Goal: Task Accomplishment & Management: Use online tool/utility

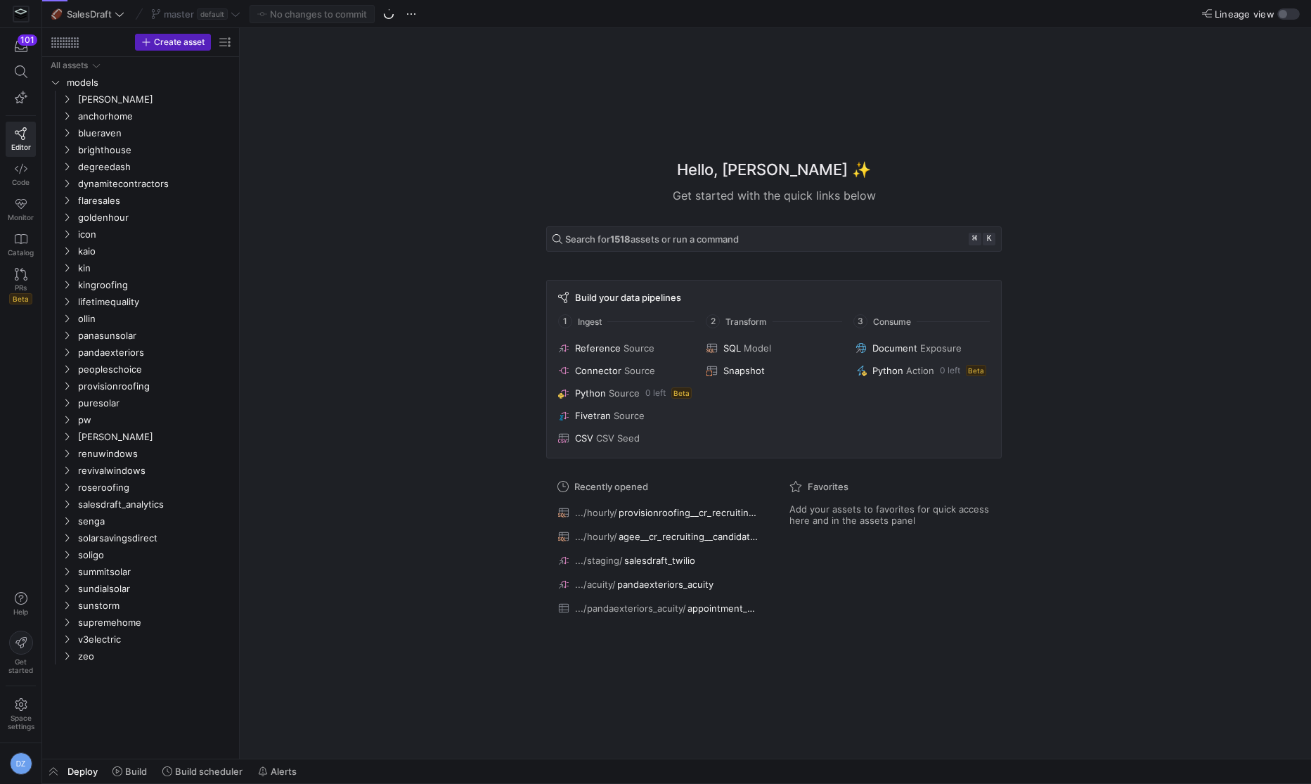
click at [354, 353] on div "Hello, [PERSON_NAME] ✨ Get started with the quick links below Search for 1518 a…" at bounding box center [773, 393] width 1057 height 730
click at [243, 286] on div at bounding box center [243, 393] width 1 height 730
click at [316, 272] on div "Hello, [PERSON_NAME] ✨ Get started with the quick links below Search for 1518 a…" at bounding box center [776, 393] width 1054 height 730
click at [96, 9] on span "SalesDraft" at bounding box center [89, 13] width 45 height 11
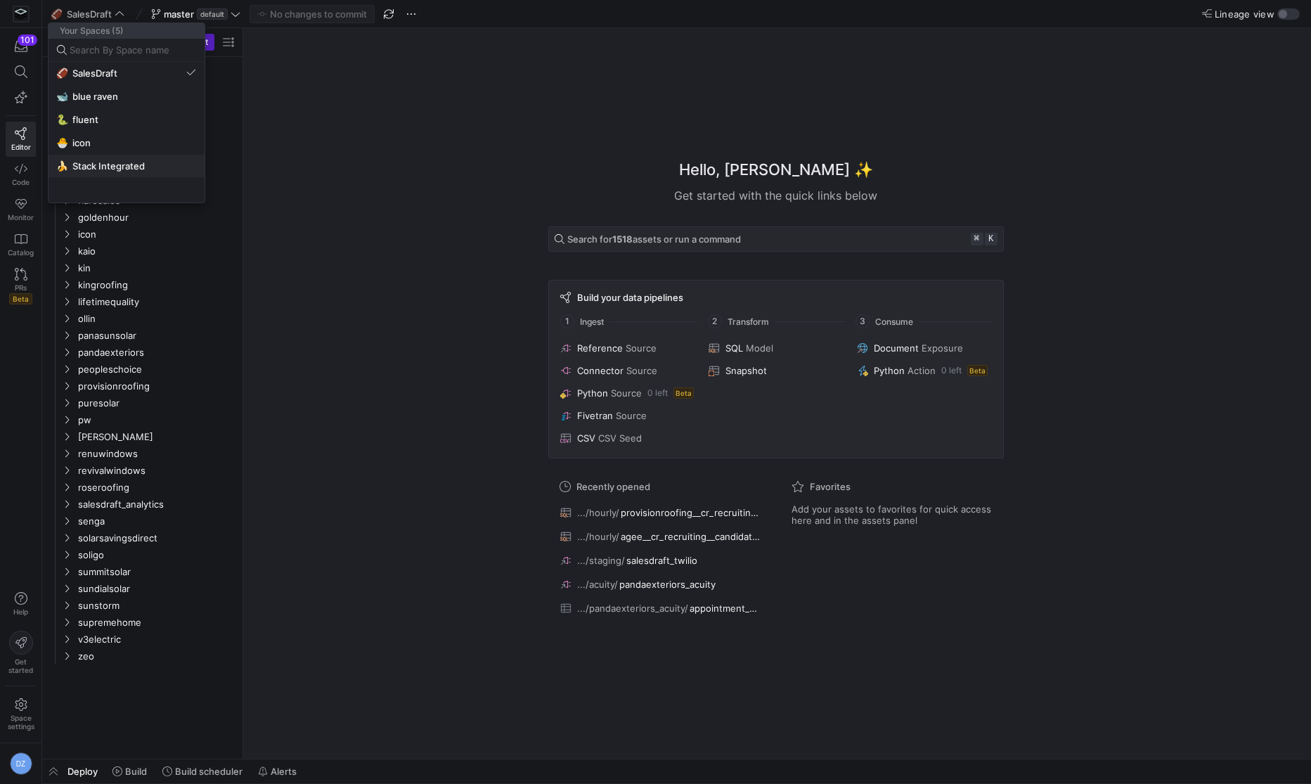
click at [99, 165] on span "Stack Integrated" at bounding box center [108, 165] width 72 height 11
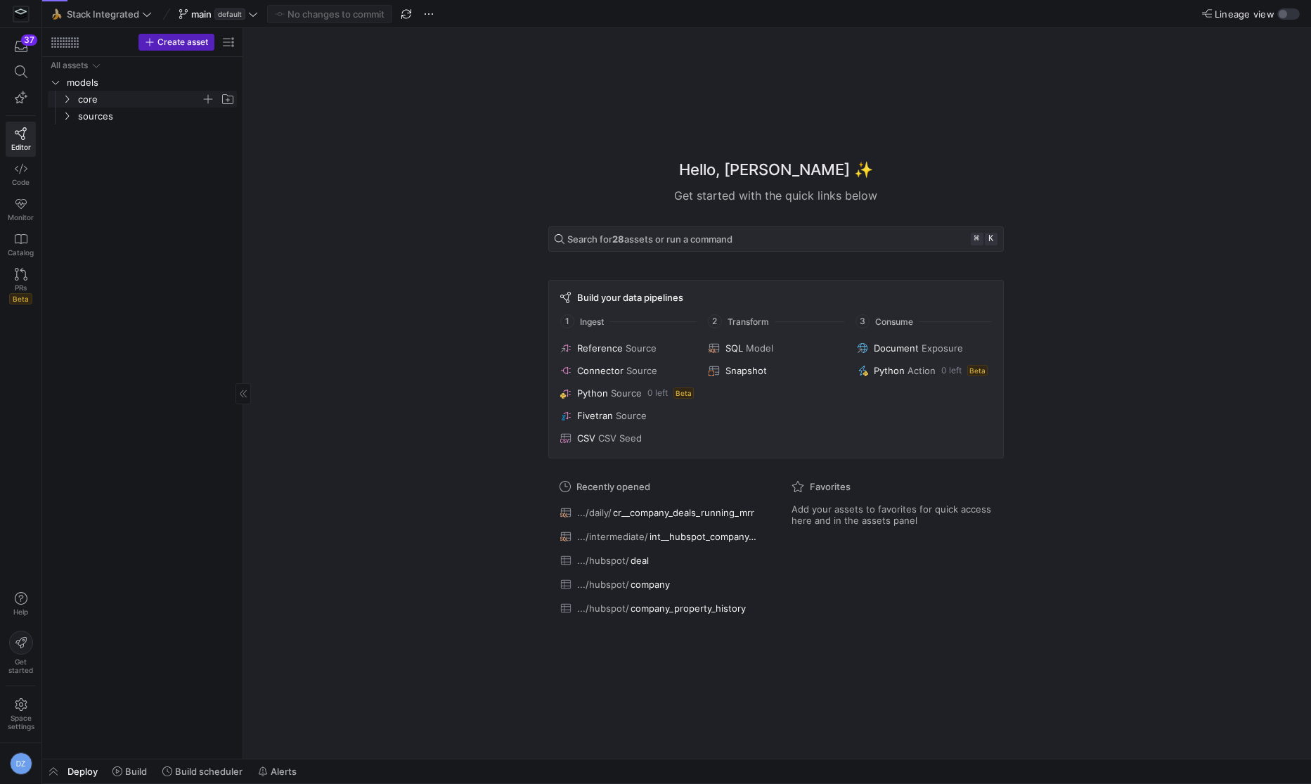
click at [93, 98] on span "core" at bounding box center [139, 99] width 123 height 16
click at [99, 114] on span "daily" at bounding box center [145, 116] width 112 height 16
click at [185, 139] on span "cr__company_deals_running_mrr​​​​​​​​​​" at bounding box center [160, 133] width 122 height 16
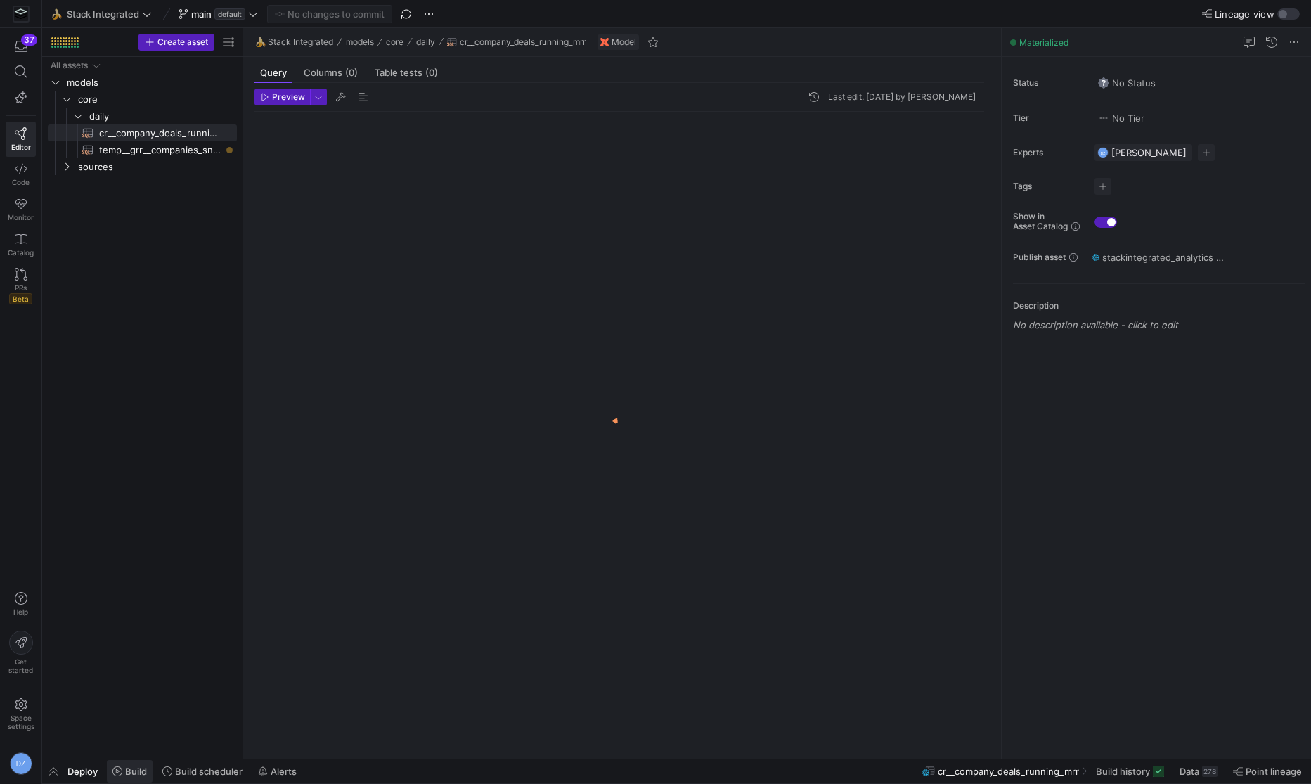
click at [128, 773] on span "Build" at bounding box center [136, 771] width 22 height 11
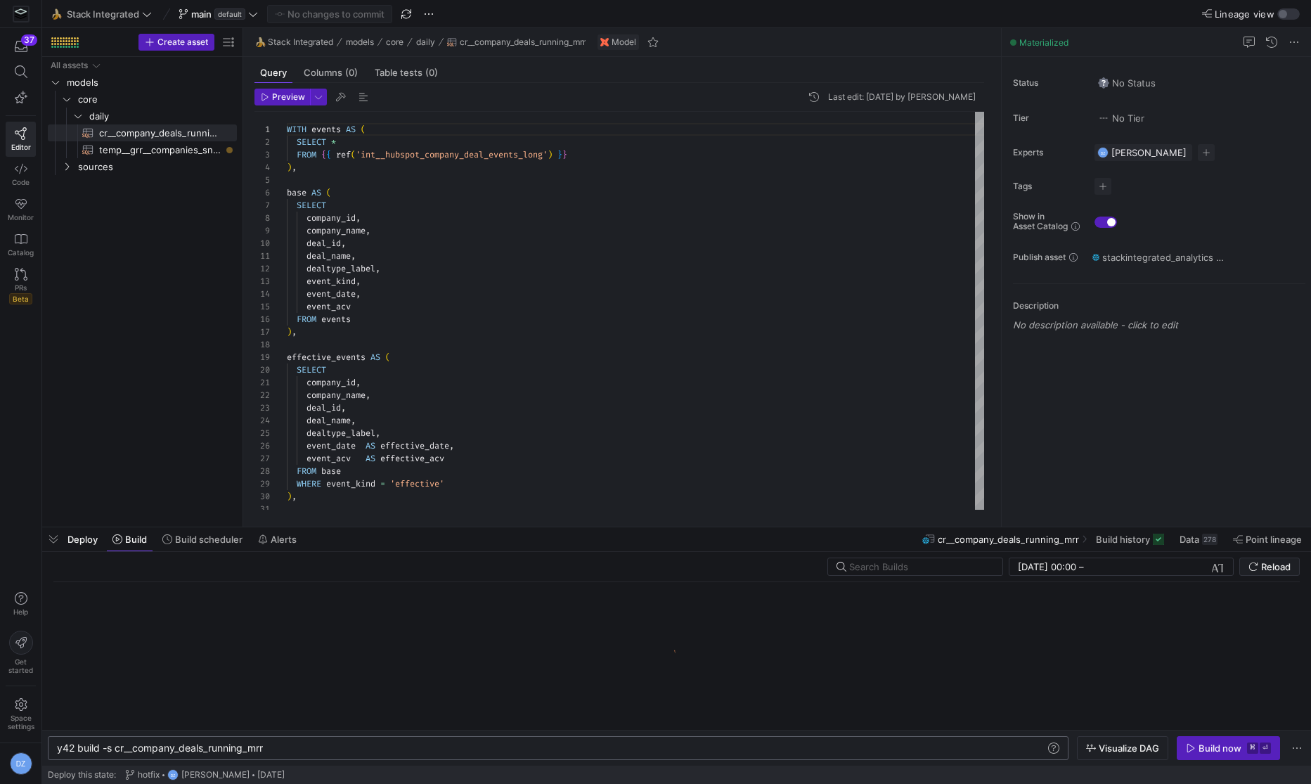
scroll to position [0, 58]
click at [115, 749] on div "y42 build -s cr__company_deals_running_mrr" at bounding box center [552, 747] width 991 height 11
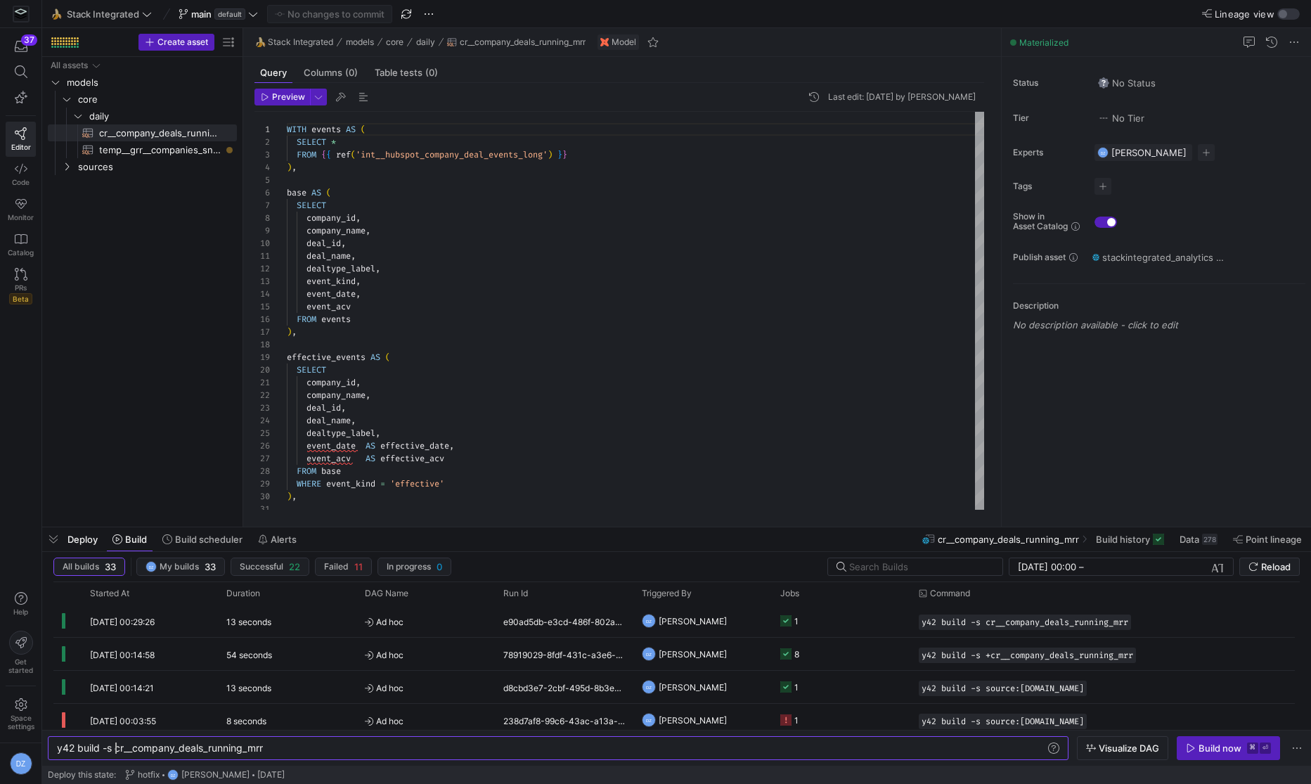
scroll to position [0, 64]
type textarea "y42 build -s +cr__company_deals_running_mrr"
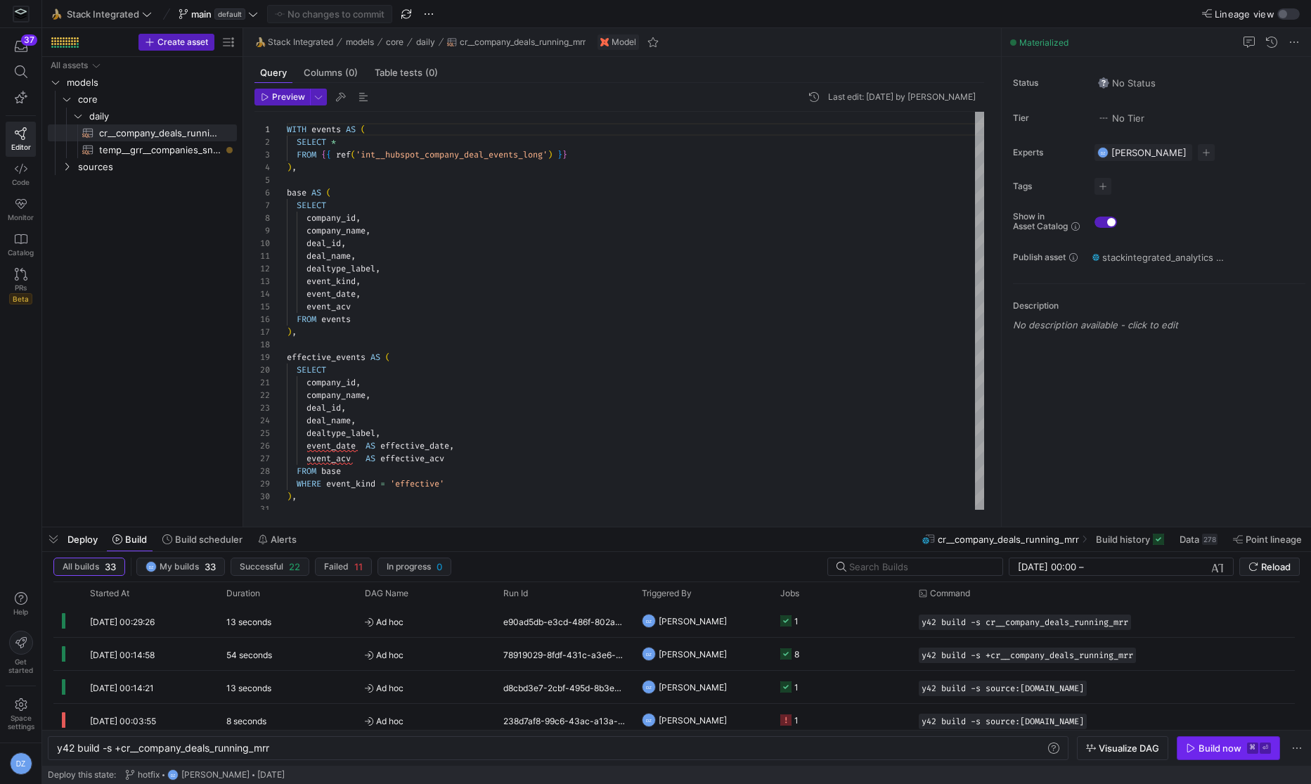
click at [1194, 741] on span "button" at bounding box center [1229, 748] width 102 height 22
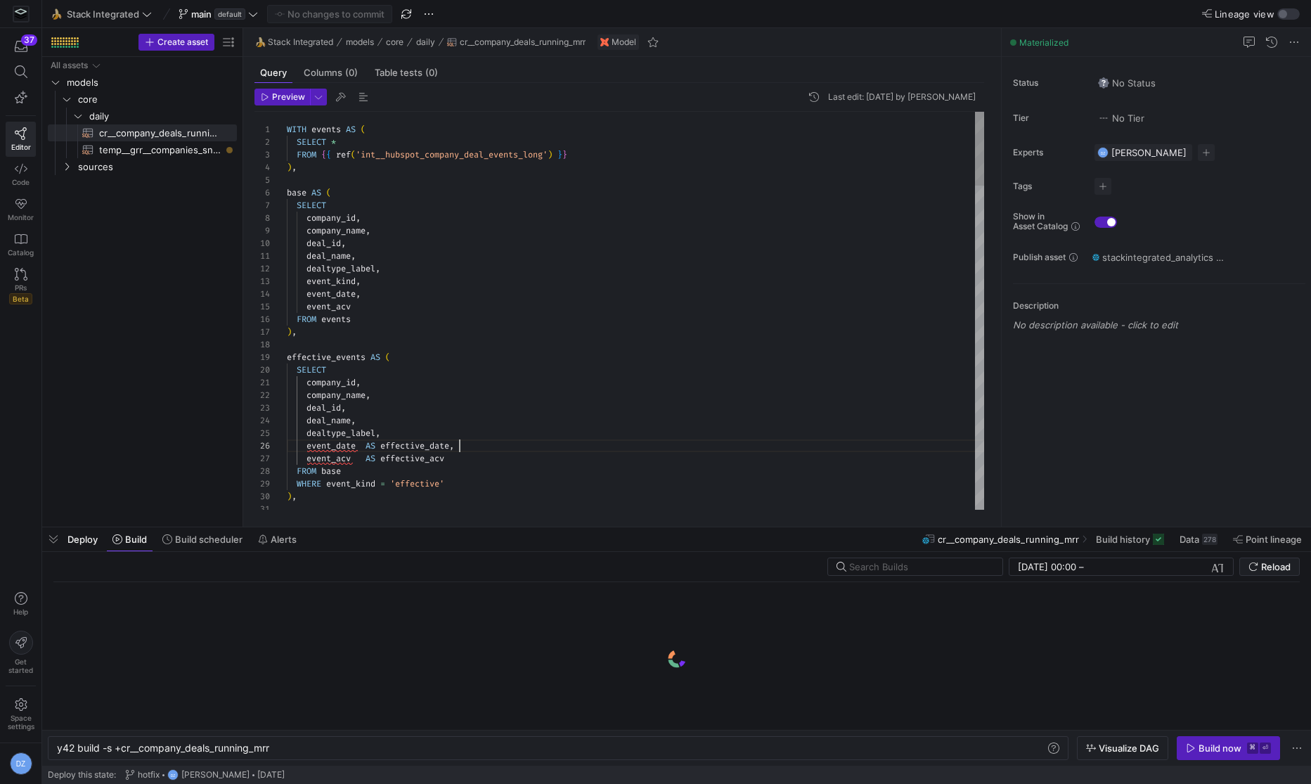
scroll to position [63, 171]
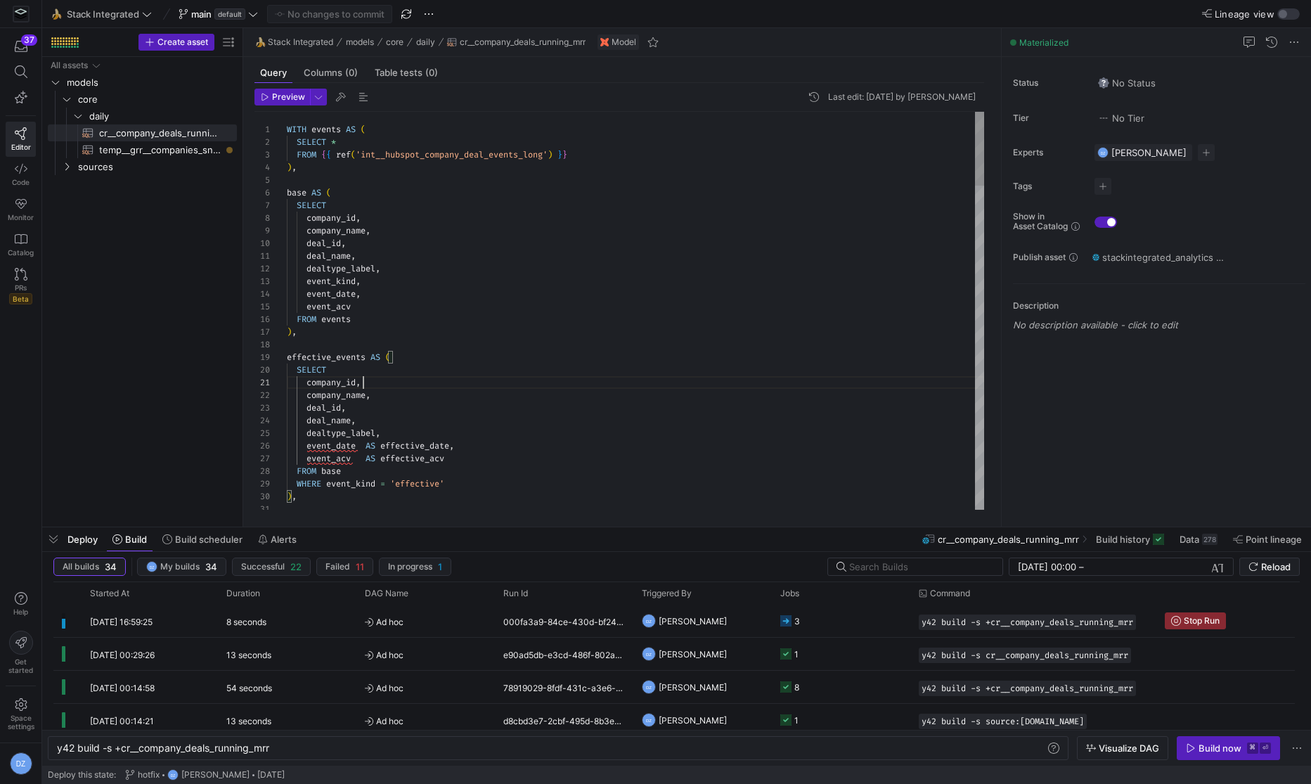
scroll to position [0, 76]
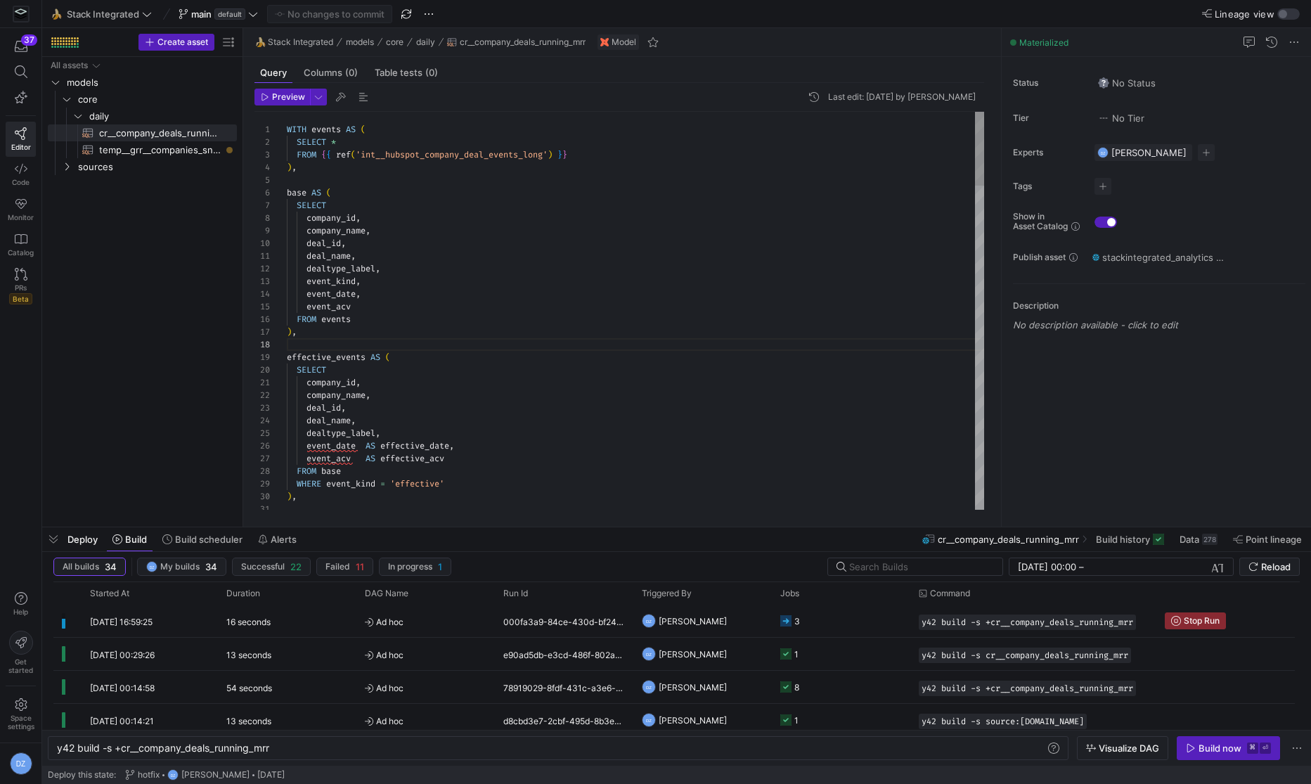
scroll to position [63, 46]
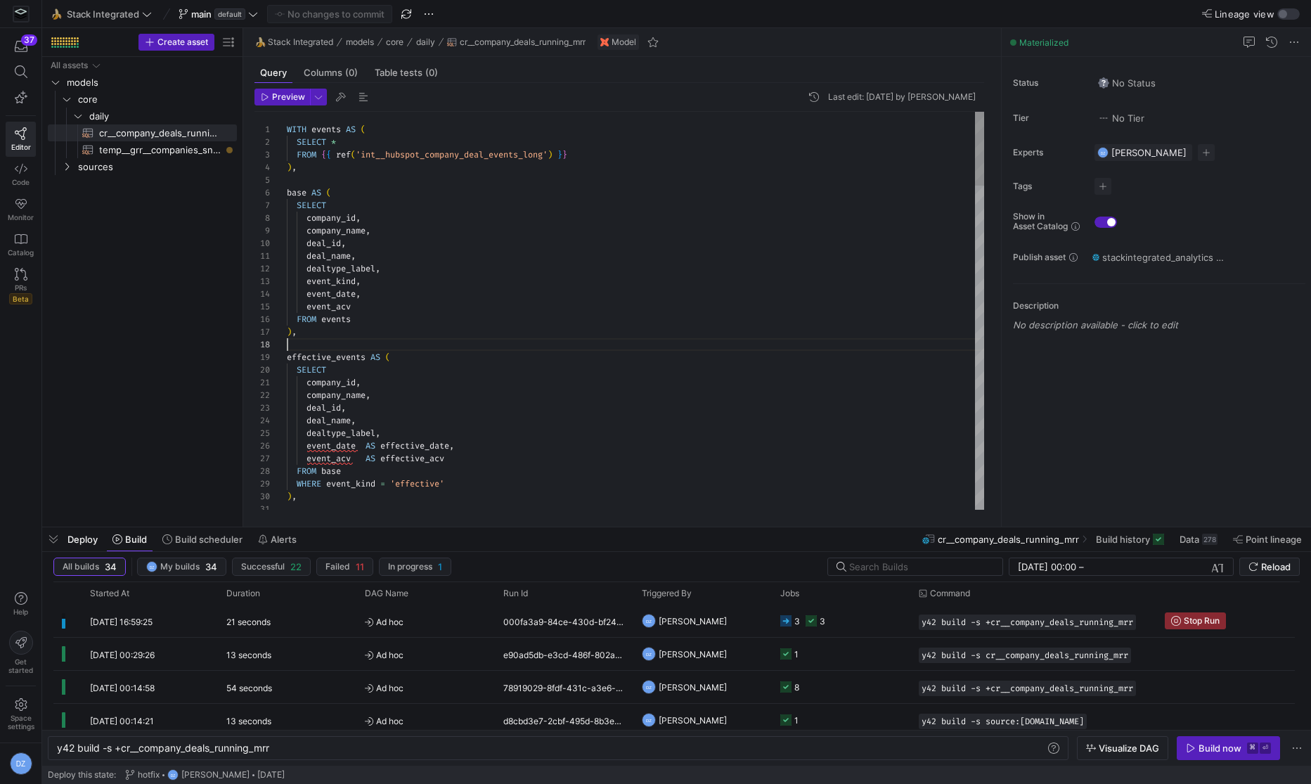
type textarea "WITH events AS ( SELECT * FROM {{ ref('int__hubspot_company_deal_events_long') …"
